Goal: Transaction & Acquisition: Obtain resource

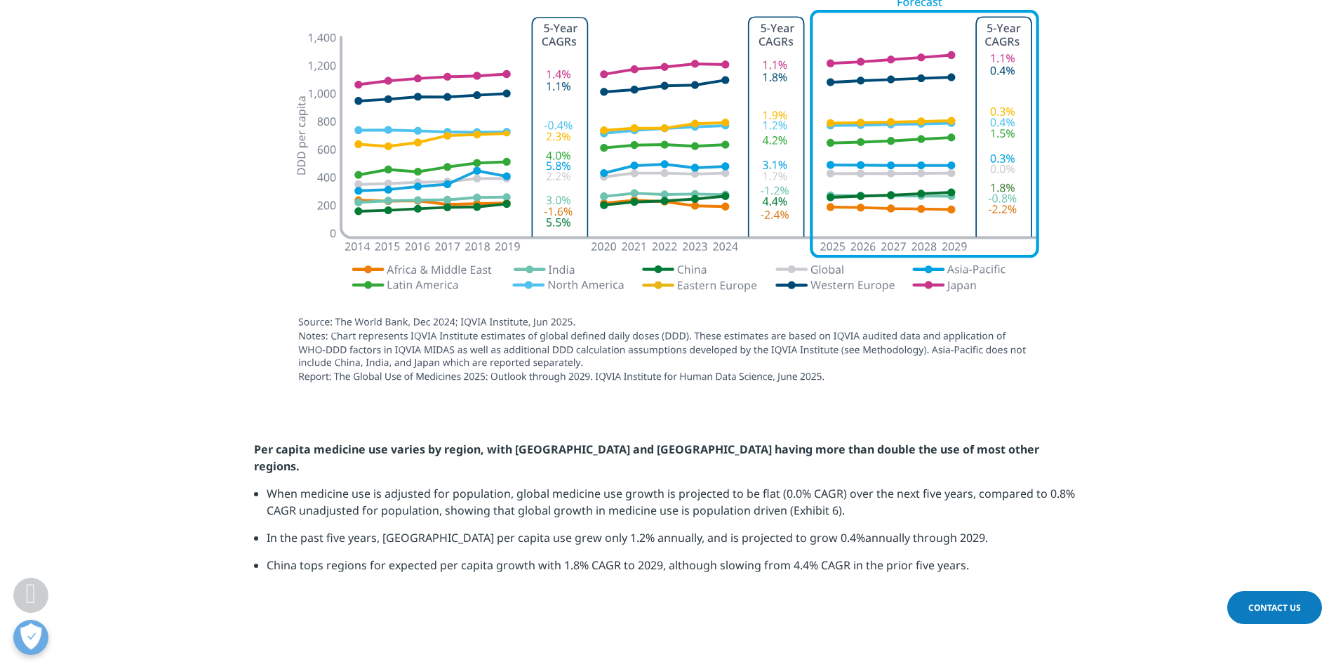
scroll to position [2980, 0]
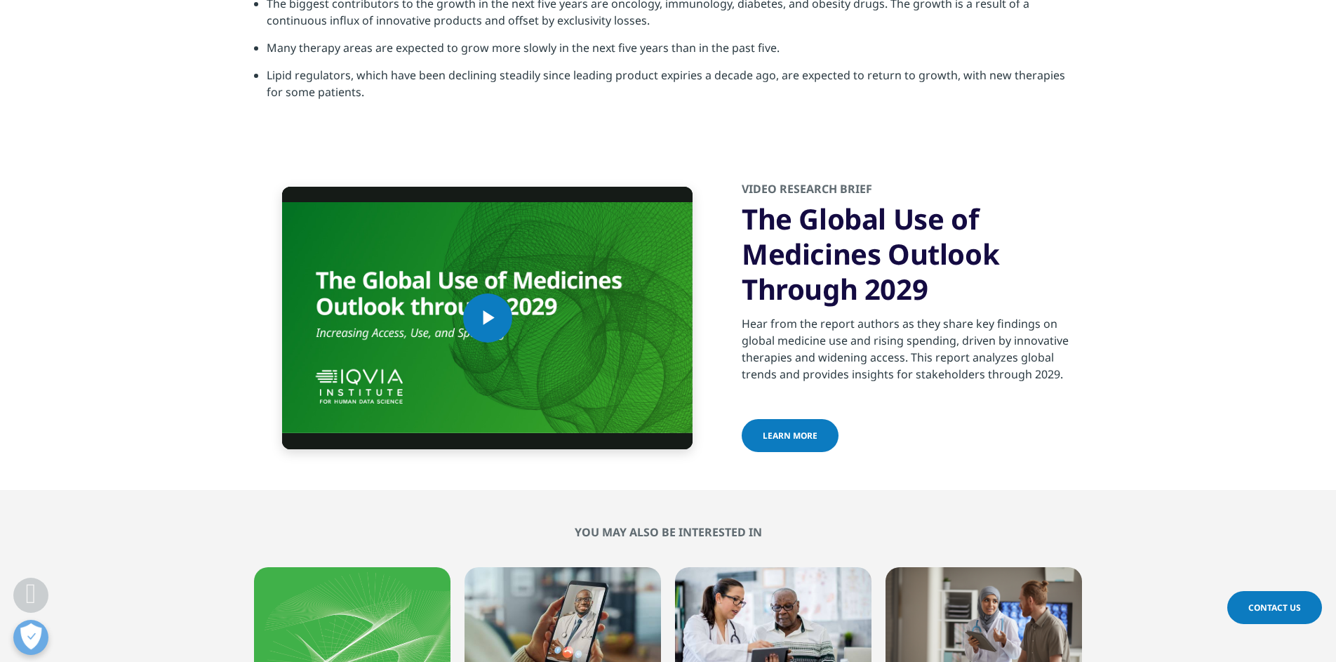
scroll to position [4671, 0]
click at [807, 429] on span "learn more" at bounding box center [790, 435] width 55 height 12
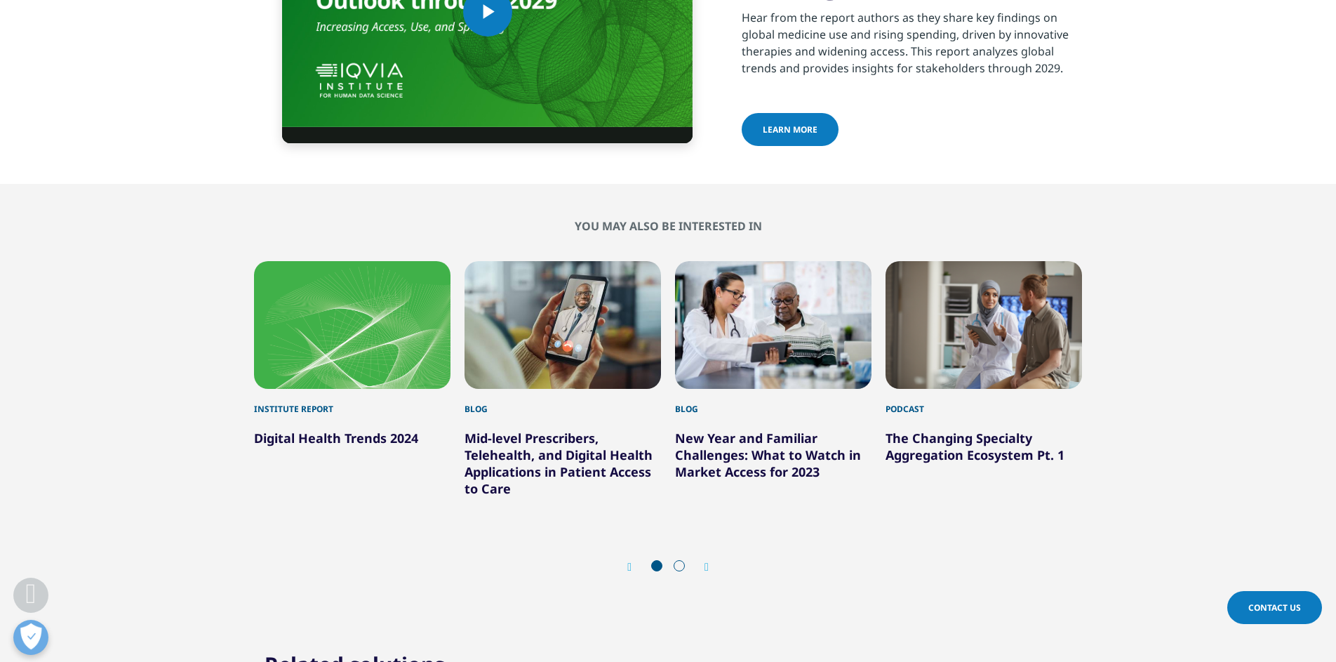
scroll to position [4979, 0]
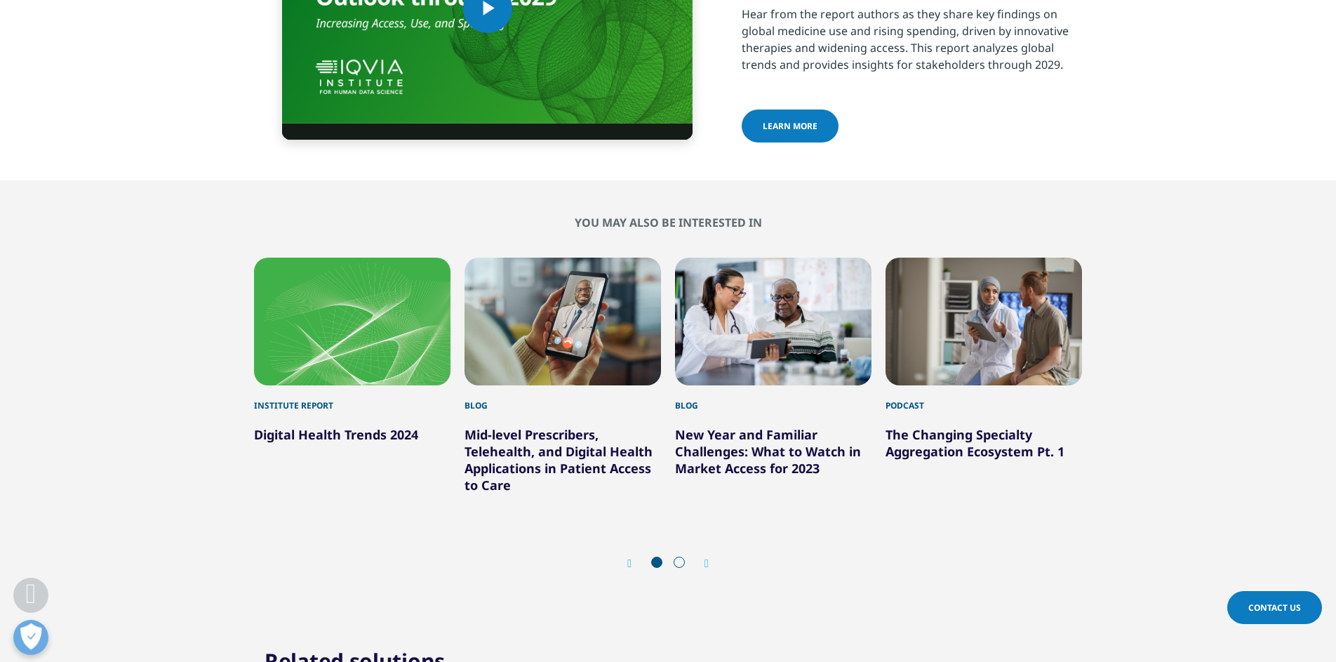
click at [387, 426] on link "Digital Health Trends 2024" at bounding box center [336, 434] width 164 height 17
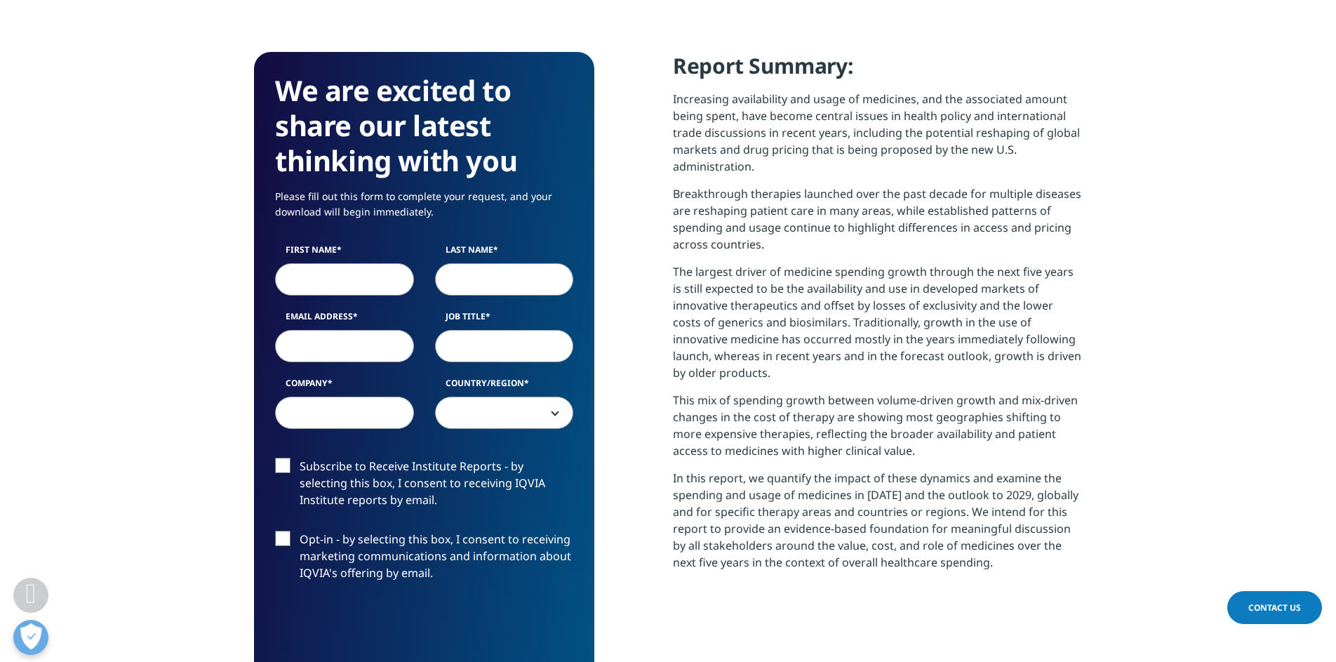
scroll to position [568, 0]
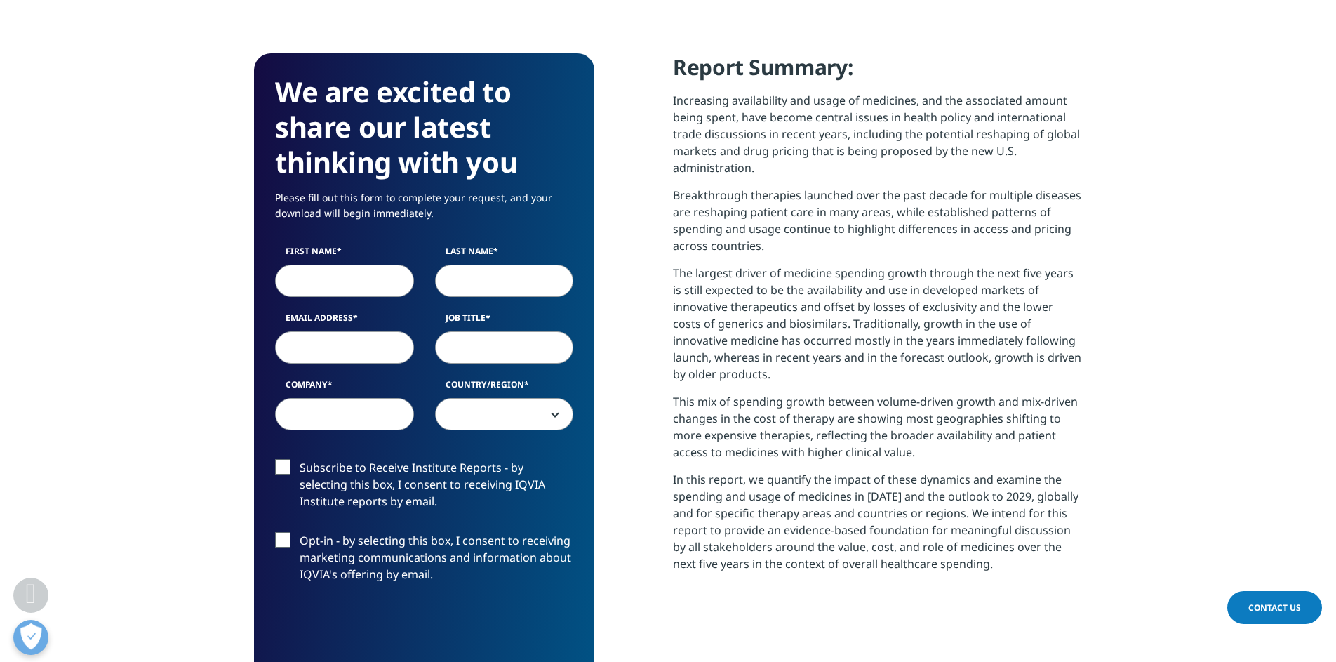
click at [364, 279] on input "First Name" at bounding box center [344, 281] width 139 height 32
type input "Harsha"
type input "k"
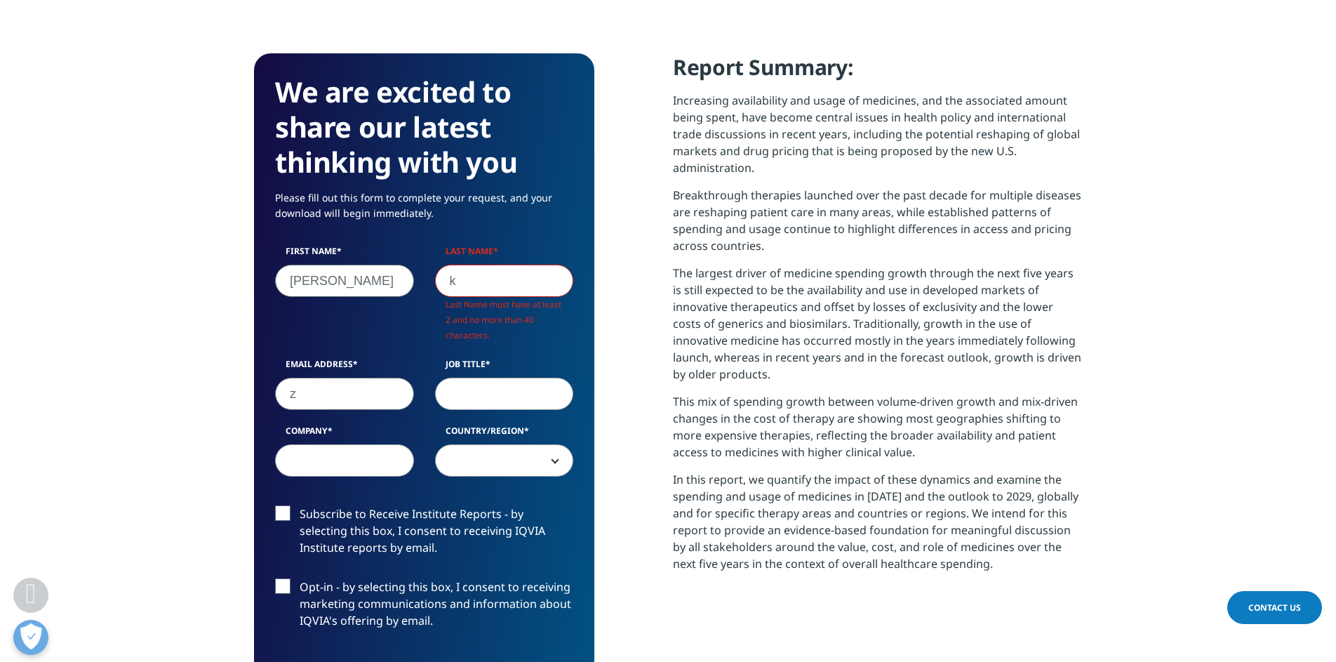
type input "z"
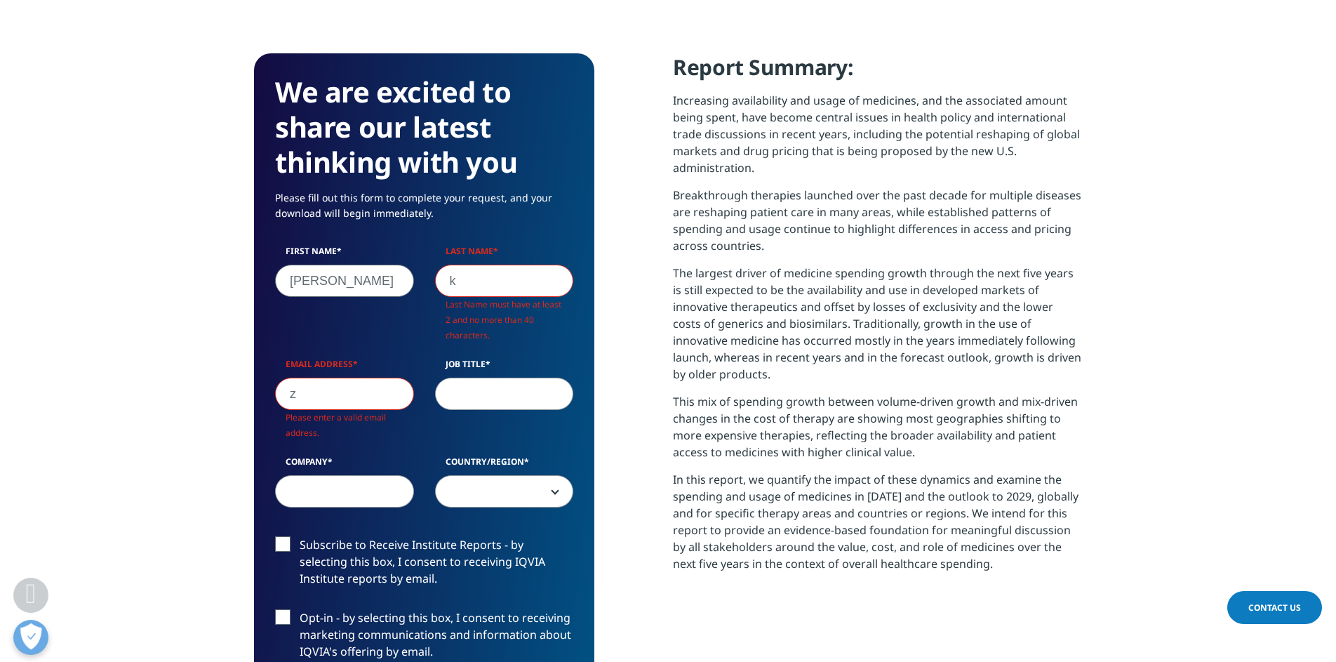
click at [449, 287] on input "k" at bounding box center [504, 281] width 139 height 32
click at [461, 285] on input "k" at bounding box center [504, 281] width 139 height 32
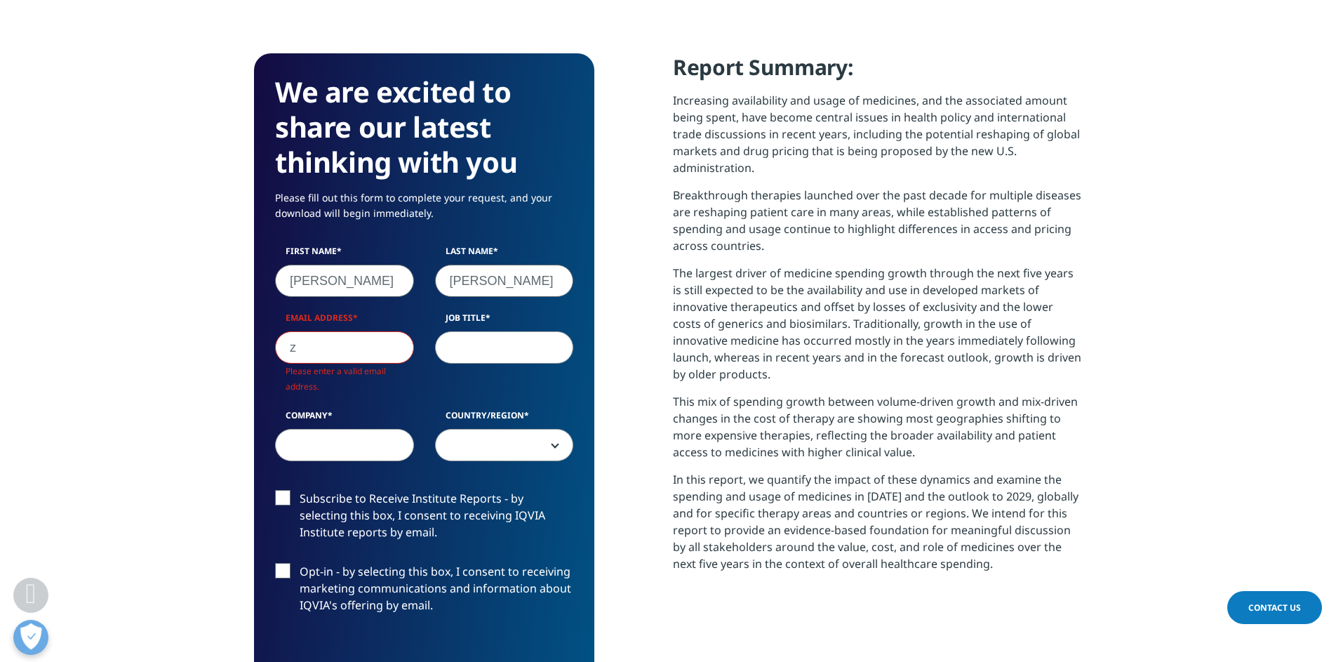
type input "kalidindi"
click at [347, 347] on input "z" at bounding box center [344, 347] width 139 height 32
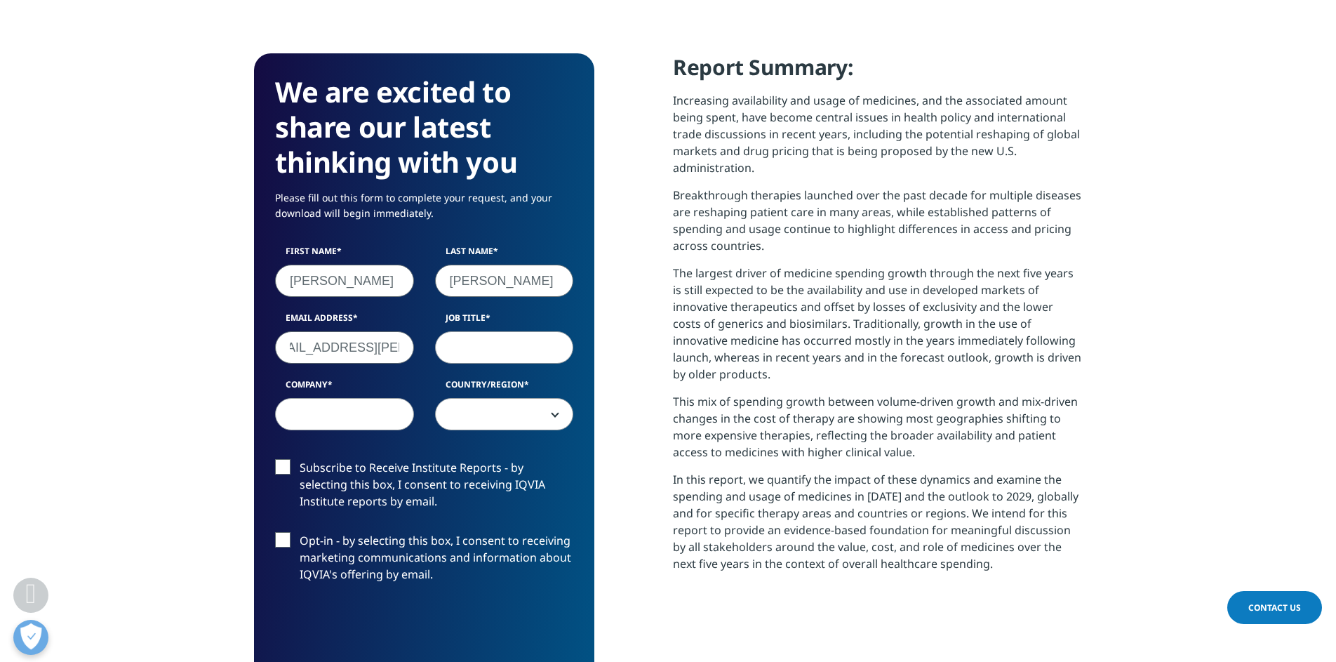
scroll to position [0, 36]
click at [364, 349] on input "zealous.harsha@gail.com" at bounding box center [344, 347] width 139 height 32
click at [355, 349] on input "zealous.harsha@gail.com" at bounding box center [344, 347] width 139 height 32
click at [359, 350] on input "zealous.harsha@gail.com" at bounding box center [344, 347] width 139 height 32
type input "zealous.harsha@gmail.com"
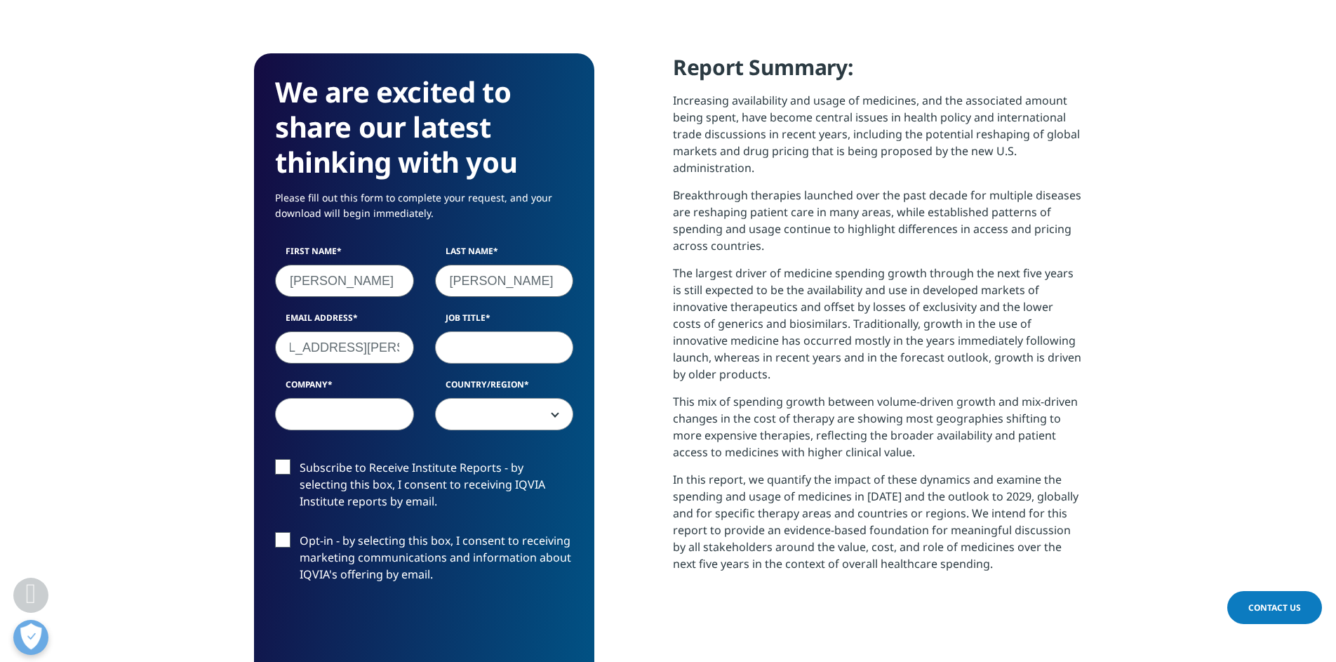
click at [490, 348] on input "Job Title" at bounding box center [504, 347] width 139 height 32
type input "founder"
click at [376, 418] on input "Company" at bounding box center [344, 414] width 139 height 32
type input "dathealth"
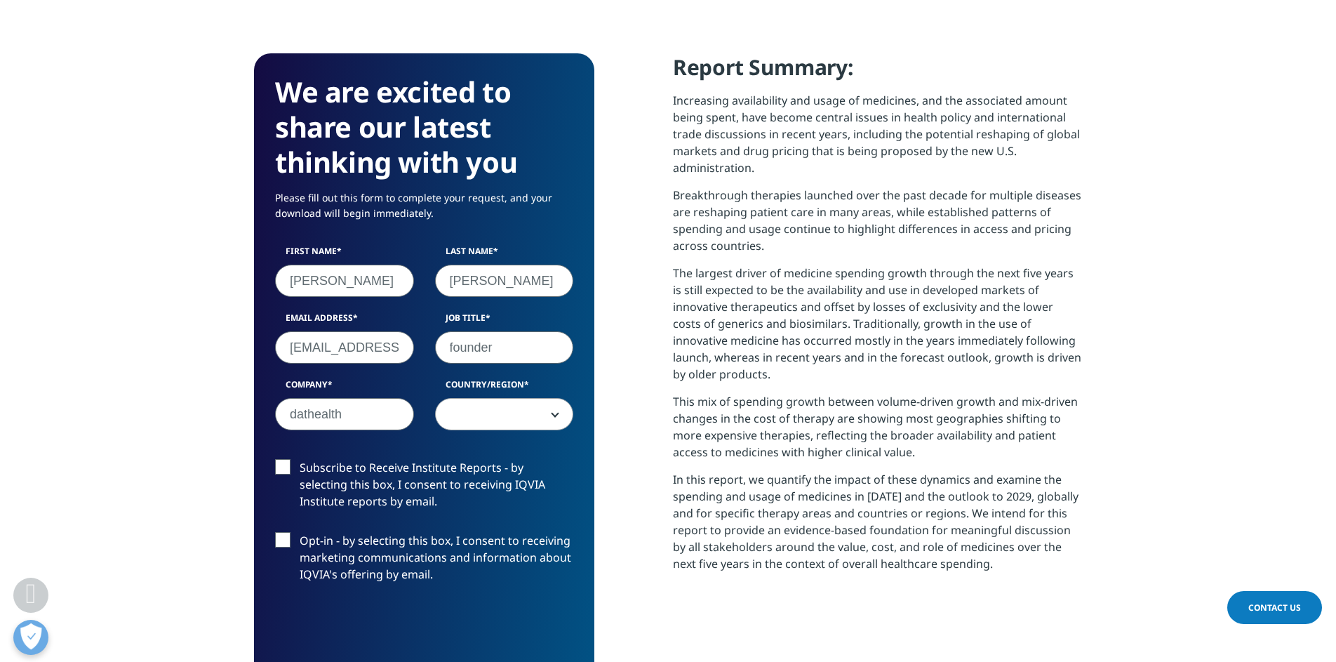
click at [479, 432] on div "First Name Harsha Last Name kalidindi Email Address zealous.harsha@gmail.com Jo…" at bounding box center [424, 345] width 319 height 200
click at [484, 401] on span at bounding box center [505, 415] width 138 height 32
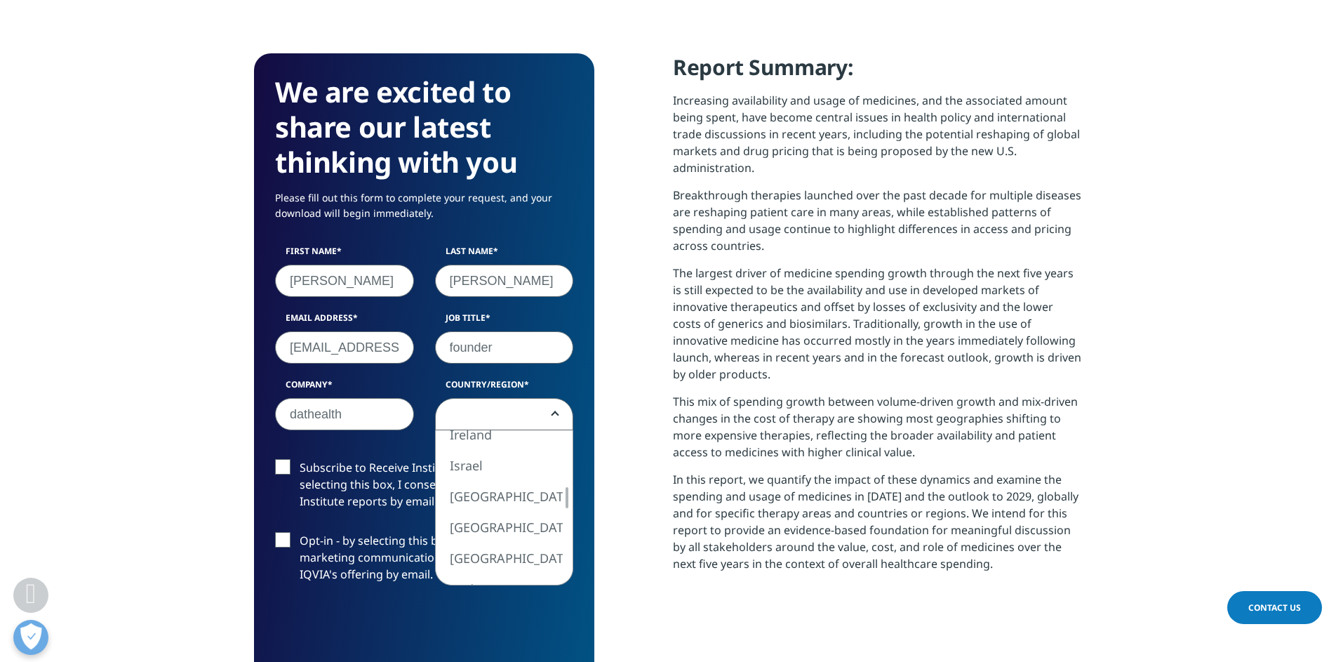
select select "India"
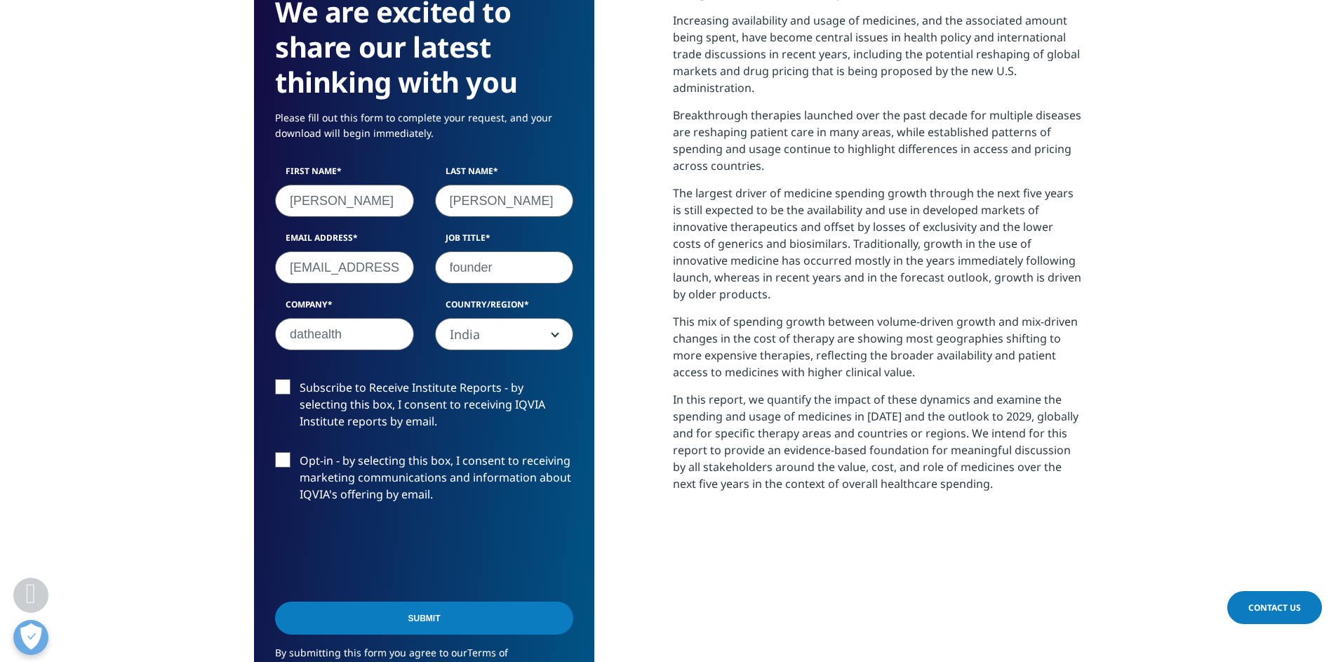
click at [392, 617] on input "Submit" at bounding box center [424, 617] width 298 height 33
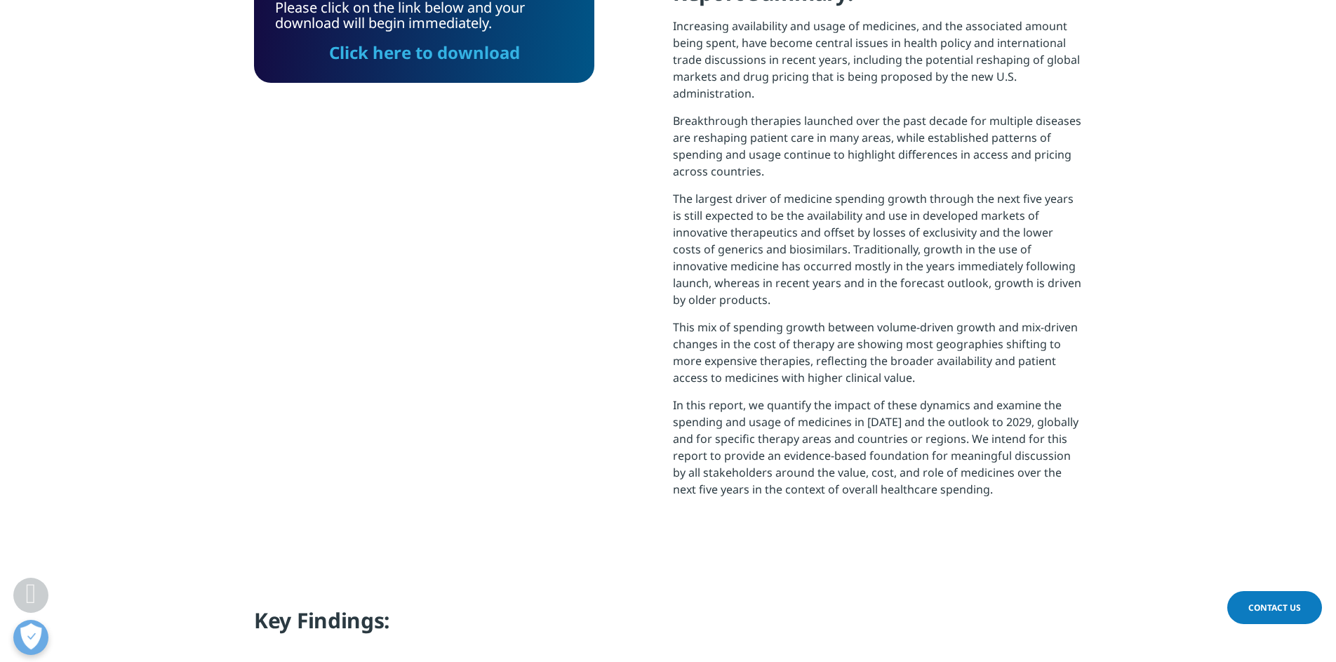
click at [484, 57] on link "Click here to download" at bounding box center [424, 52] width 191 height 23
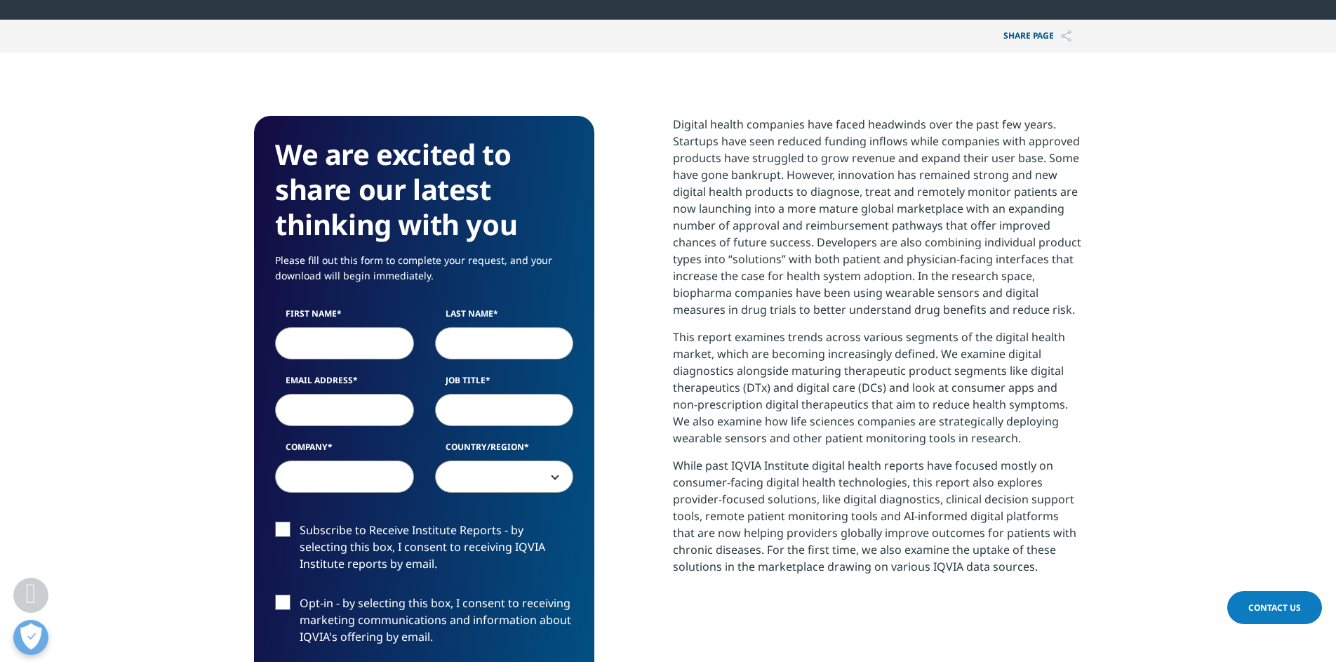
scroll to position [499, 0]
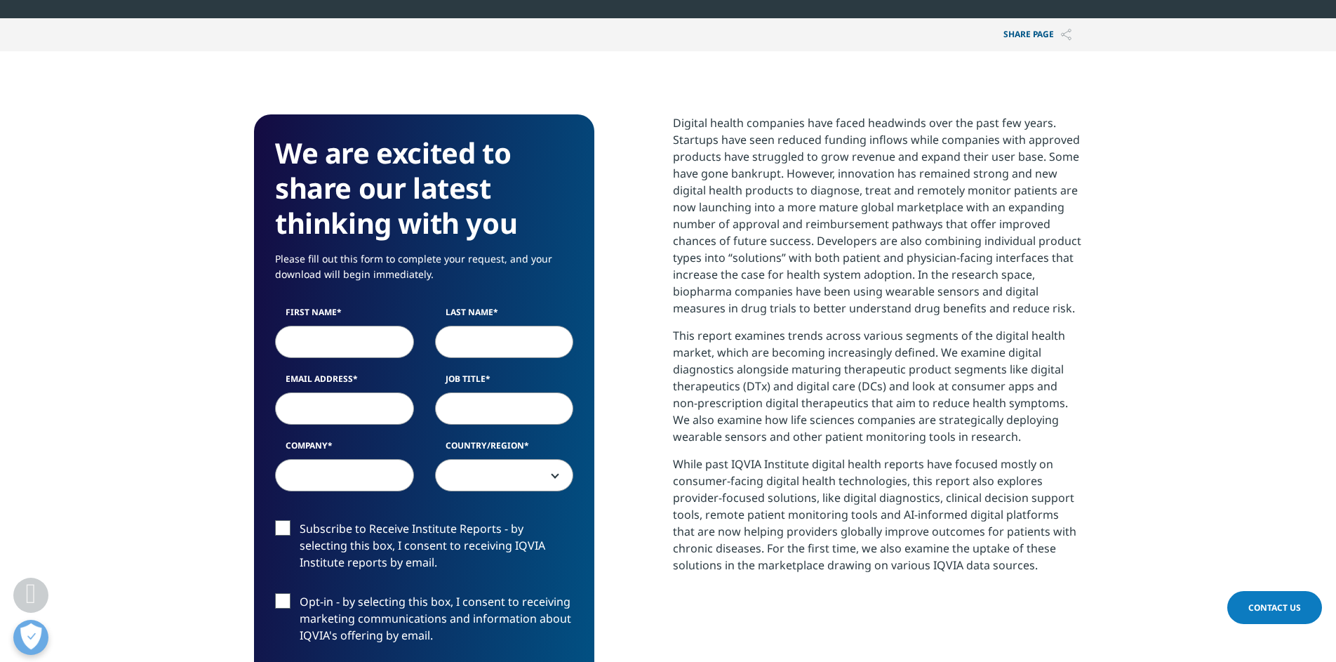
click at [388, 330] on input "First Name" at bounding box center [344, 342] width 139 height 32
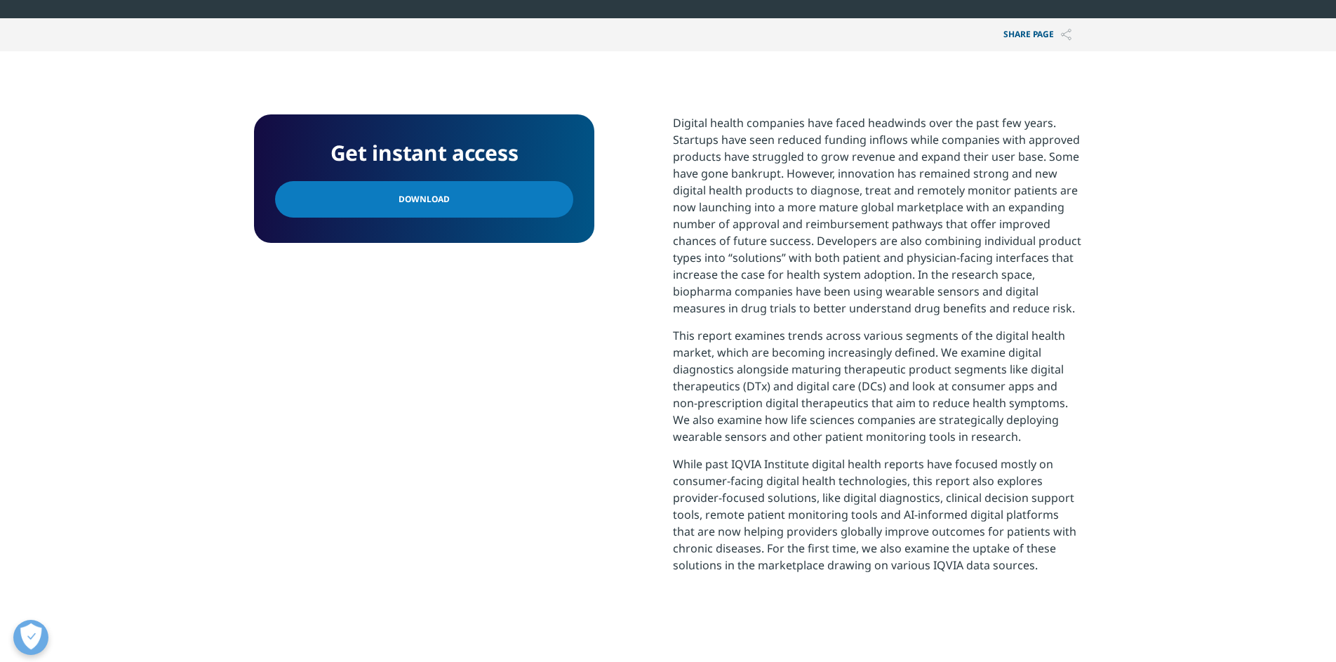
scroll to position [505, 828]
click at [460, 182] on link "Download" at bounding box center [424, 199] width 298 height 36
